Goal: Find specific page/section: Find specific page/section

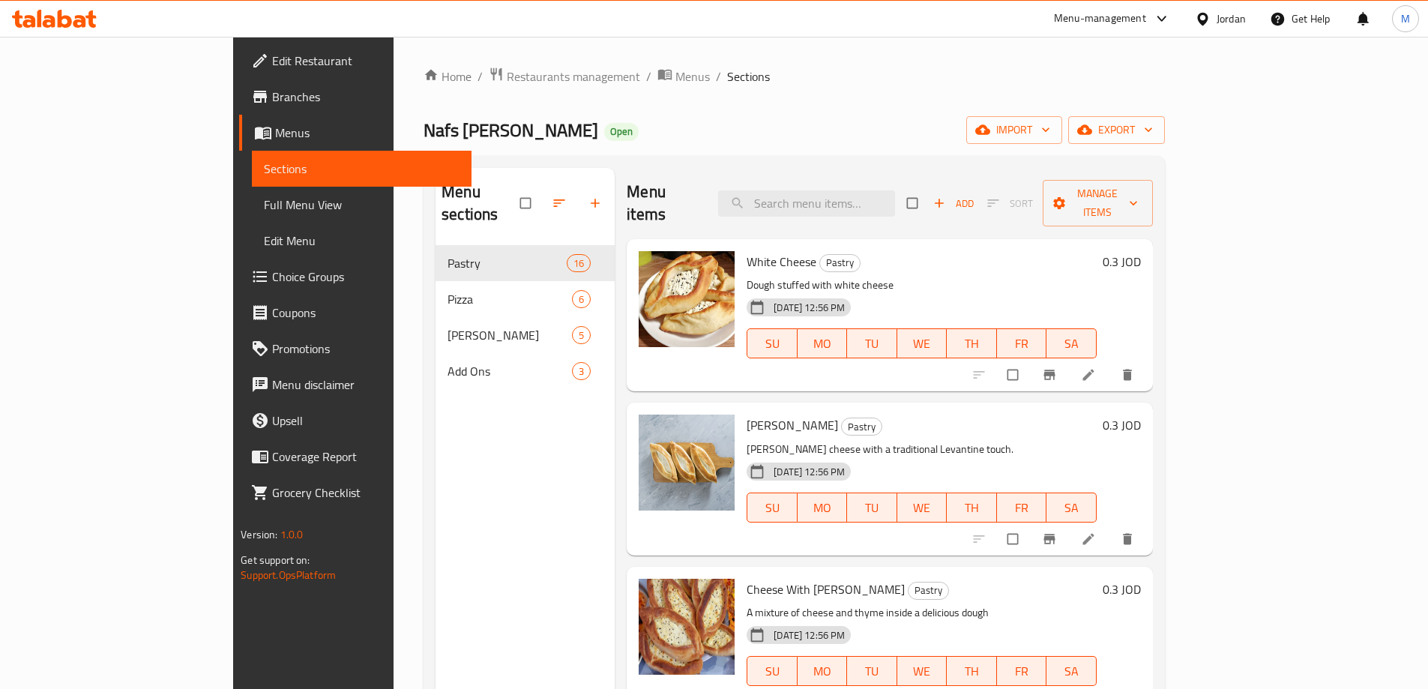
click at [1217, 13] on div "Jordan" at bounding box center [1230, 18] width 29 height 16
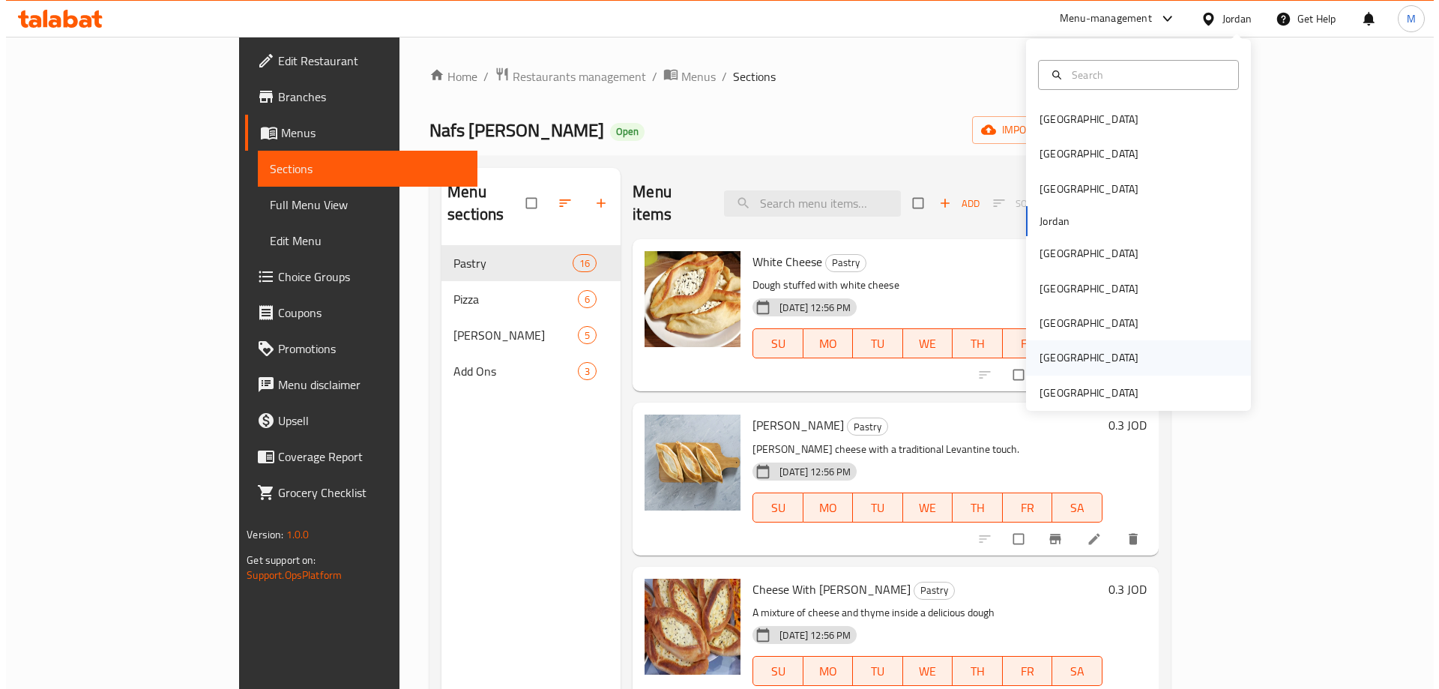
scroll to position [8, 0]
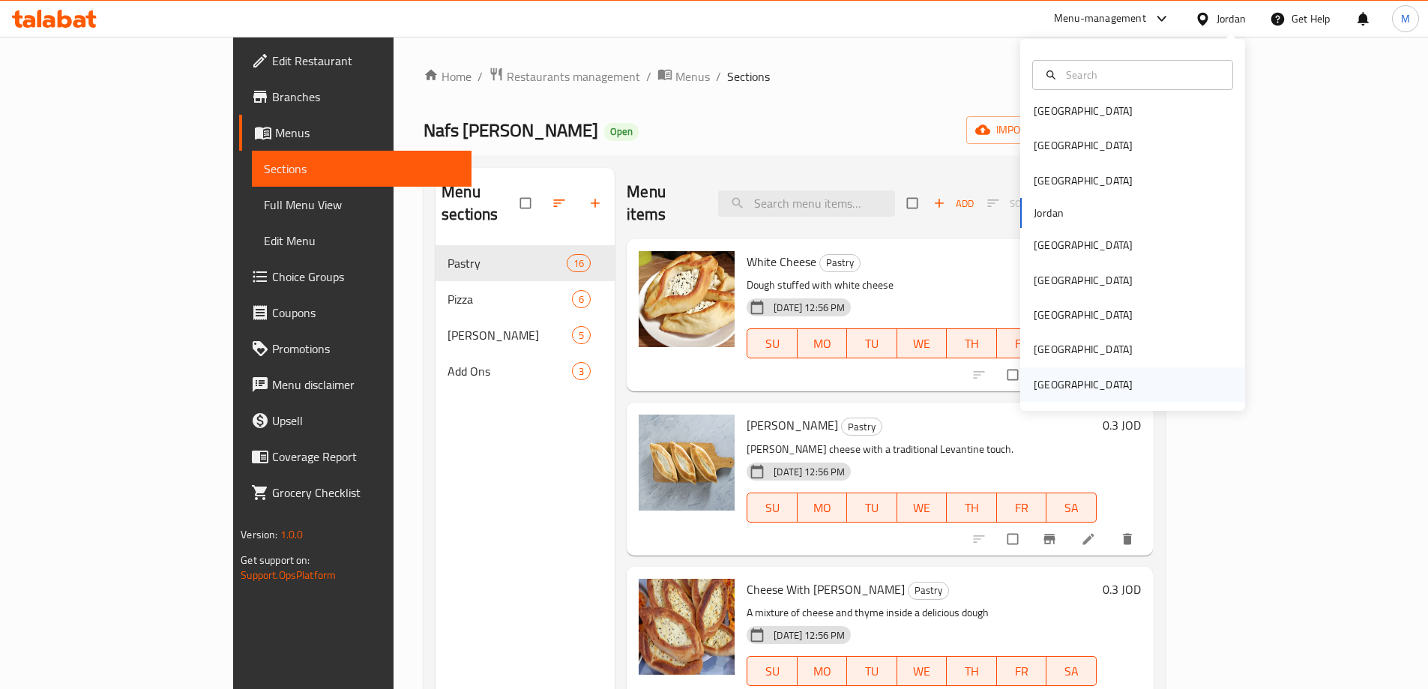
click at [1061, 384] on div "[GEOGRAPHIC_DATA]" at bounding box center [1083, 384] width 99 height 16
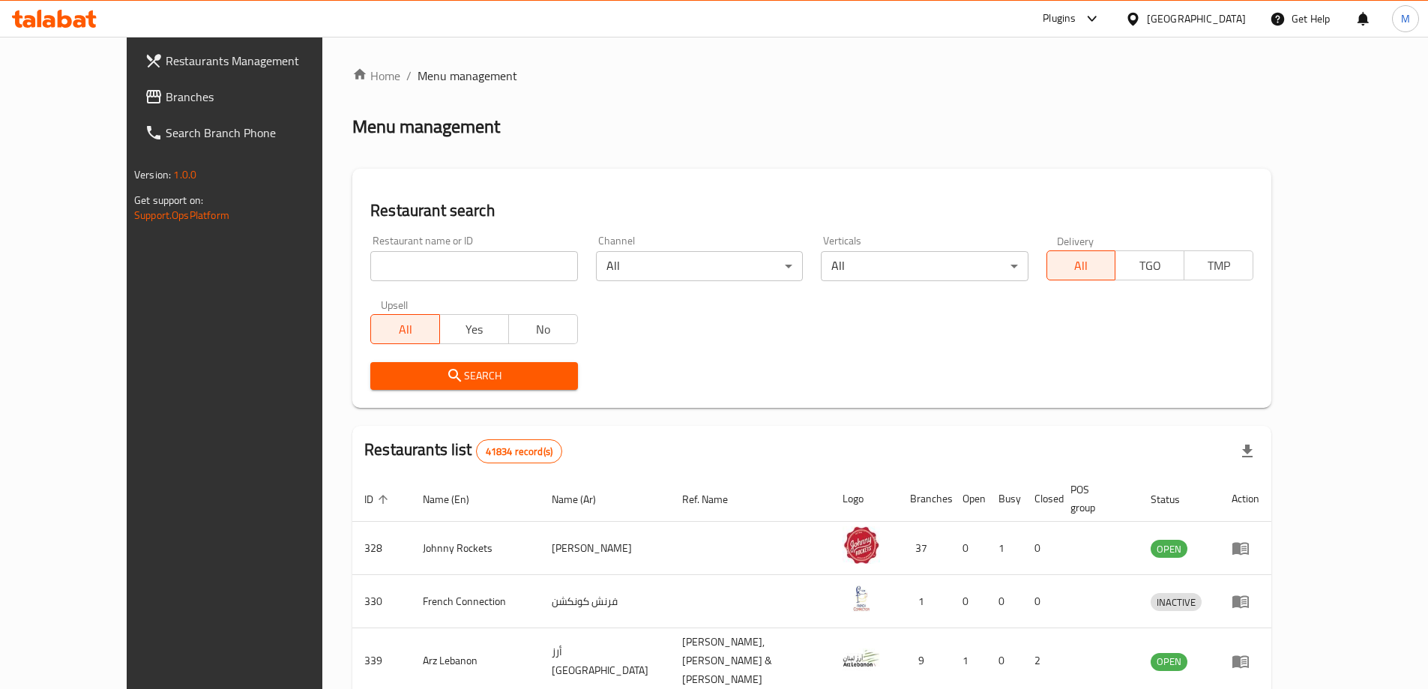
click at [370, 274] on input "search" at bounding box center [473, 266] width 207 height 30
paste input "779781"
type input "779781"
click button "Search" at bounding box center [473, 376] width 207 height 28
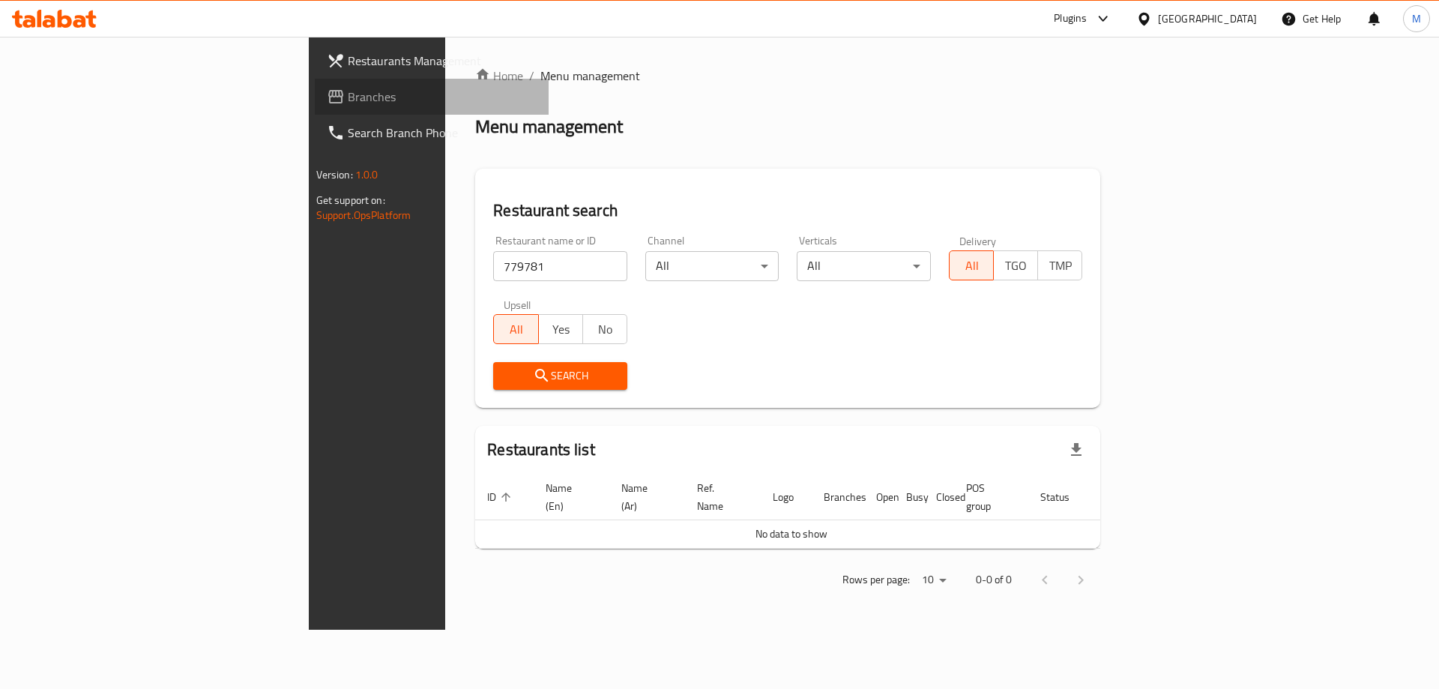
click at [348, 98] on span "Branches" at bounding box center [443, 97] width 190 height 18
